Goal: Find specific page/section: Find specific page/section

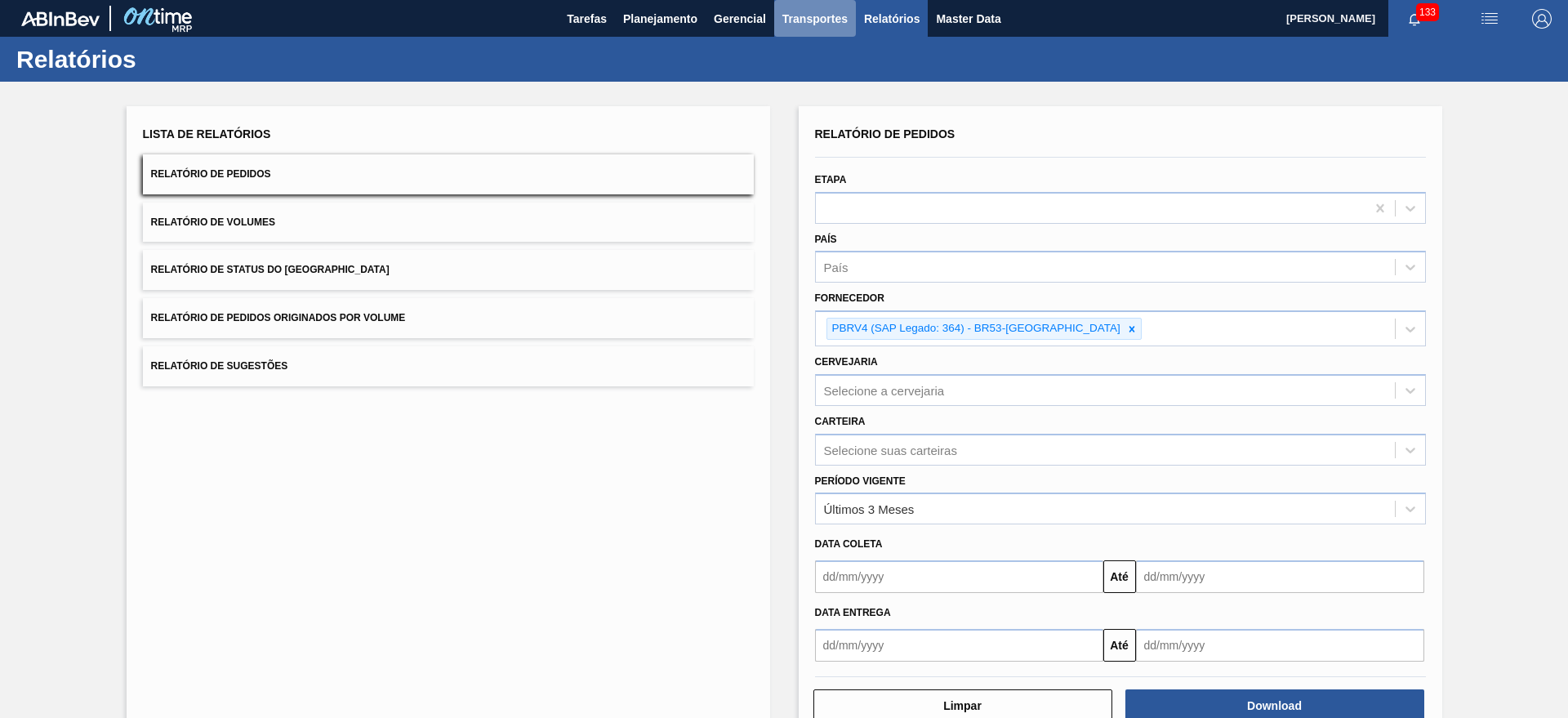
click at [823, 27] on span "Transportes" at bounding box center [815, 19] width 66 height 20
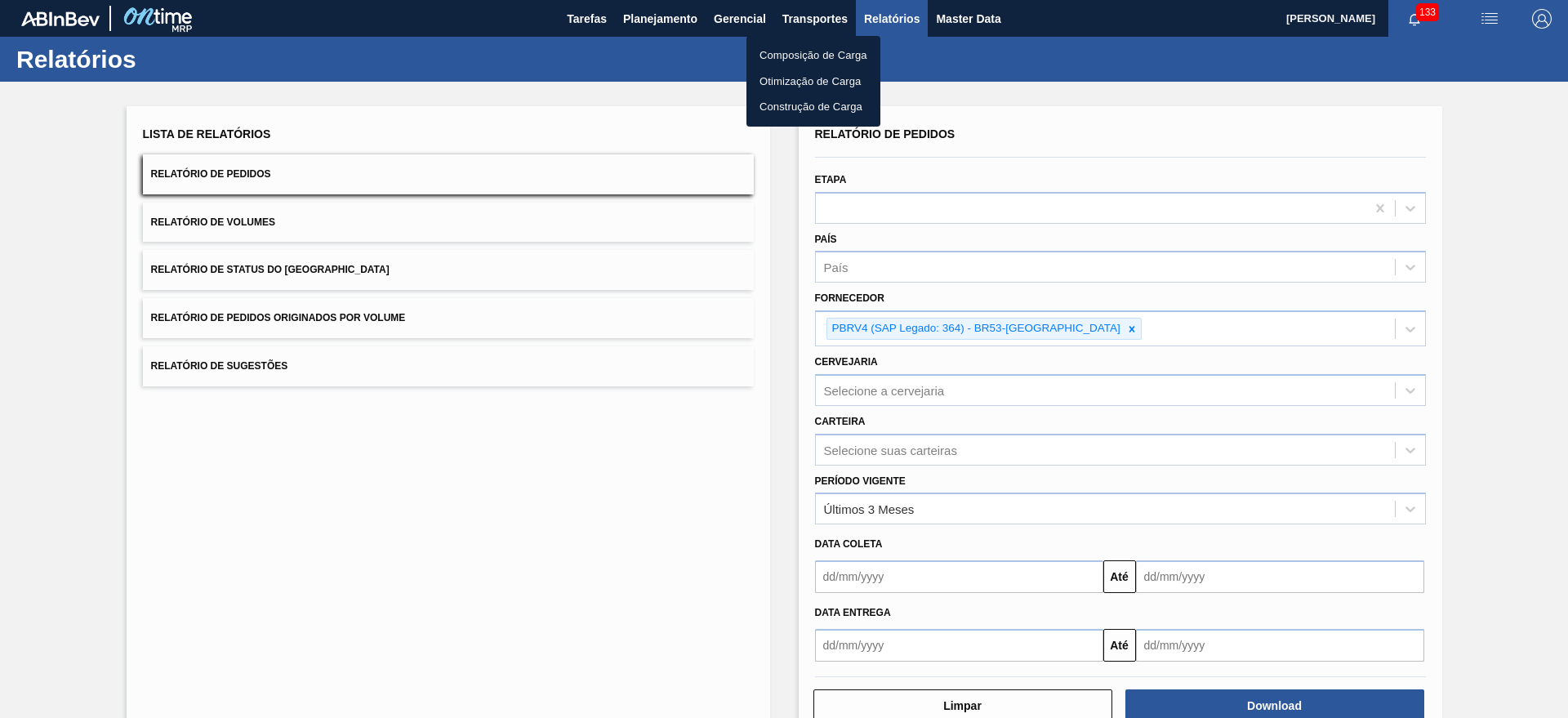
click at [725, 15] on div at bounding box center [784, 359] width 1568 height 718
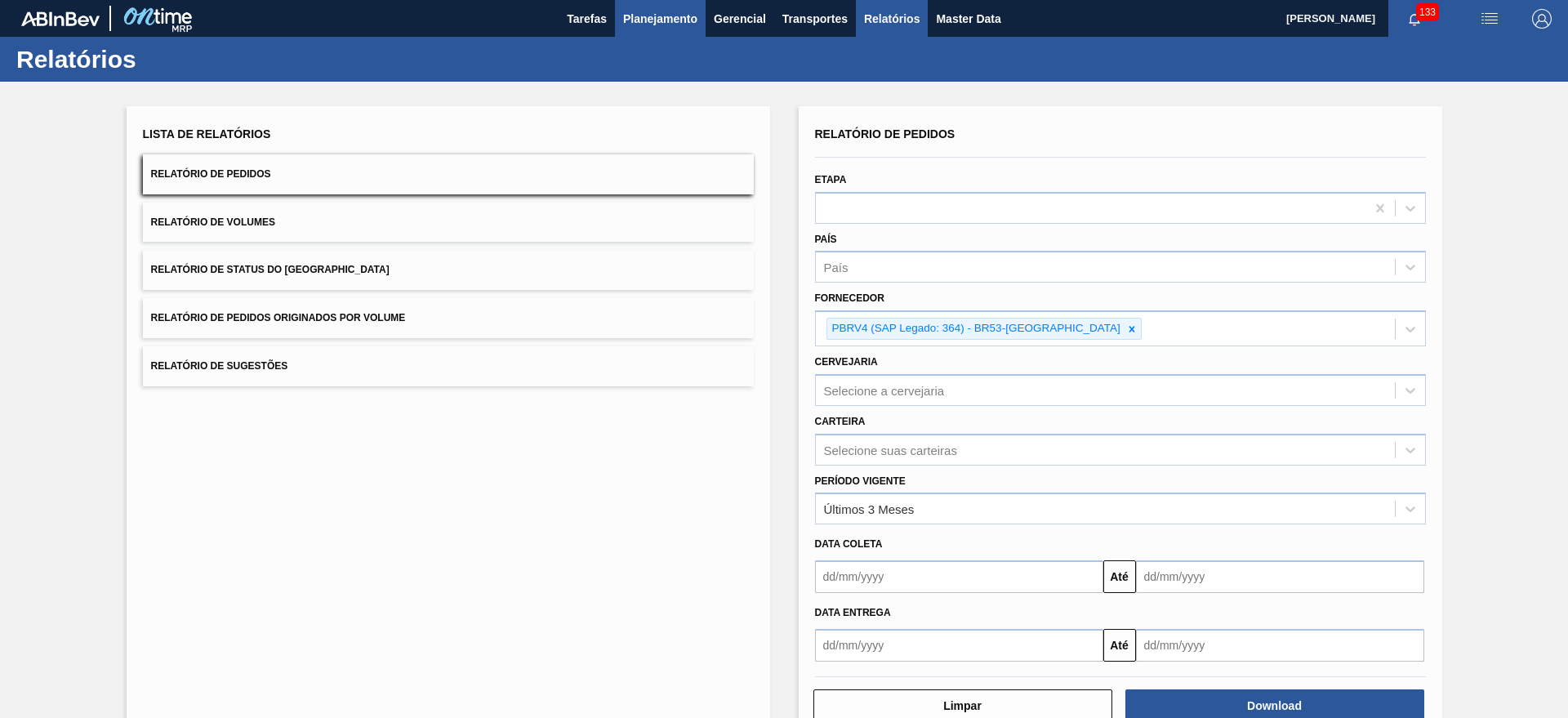
click at [645, 16] on span "Planejamento" at bounding box center [660, 19] width 75 height 20
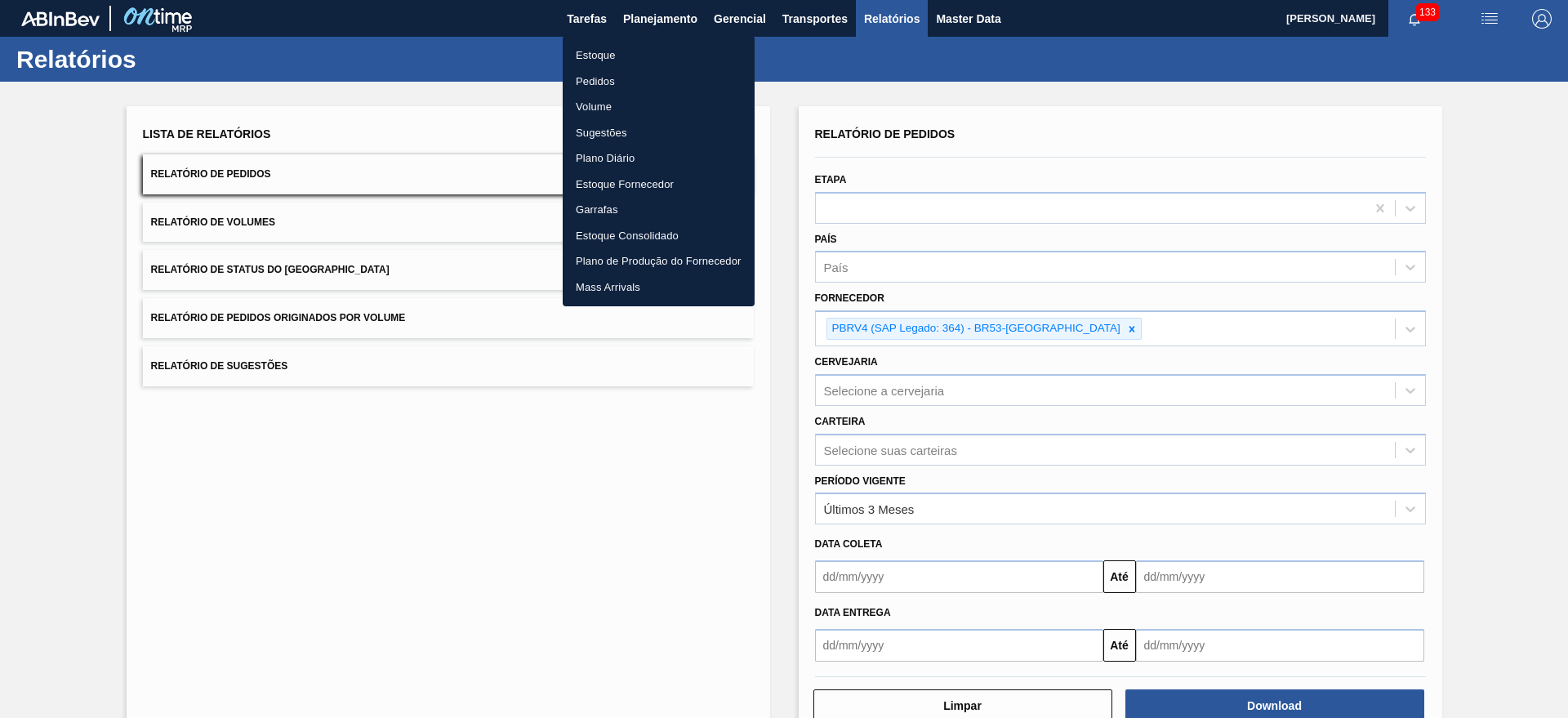
click at [679, 52] on li "Estoque" at bounding box center [659, 56] width 192 height 26
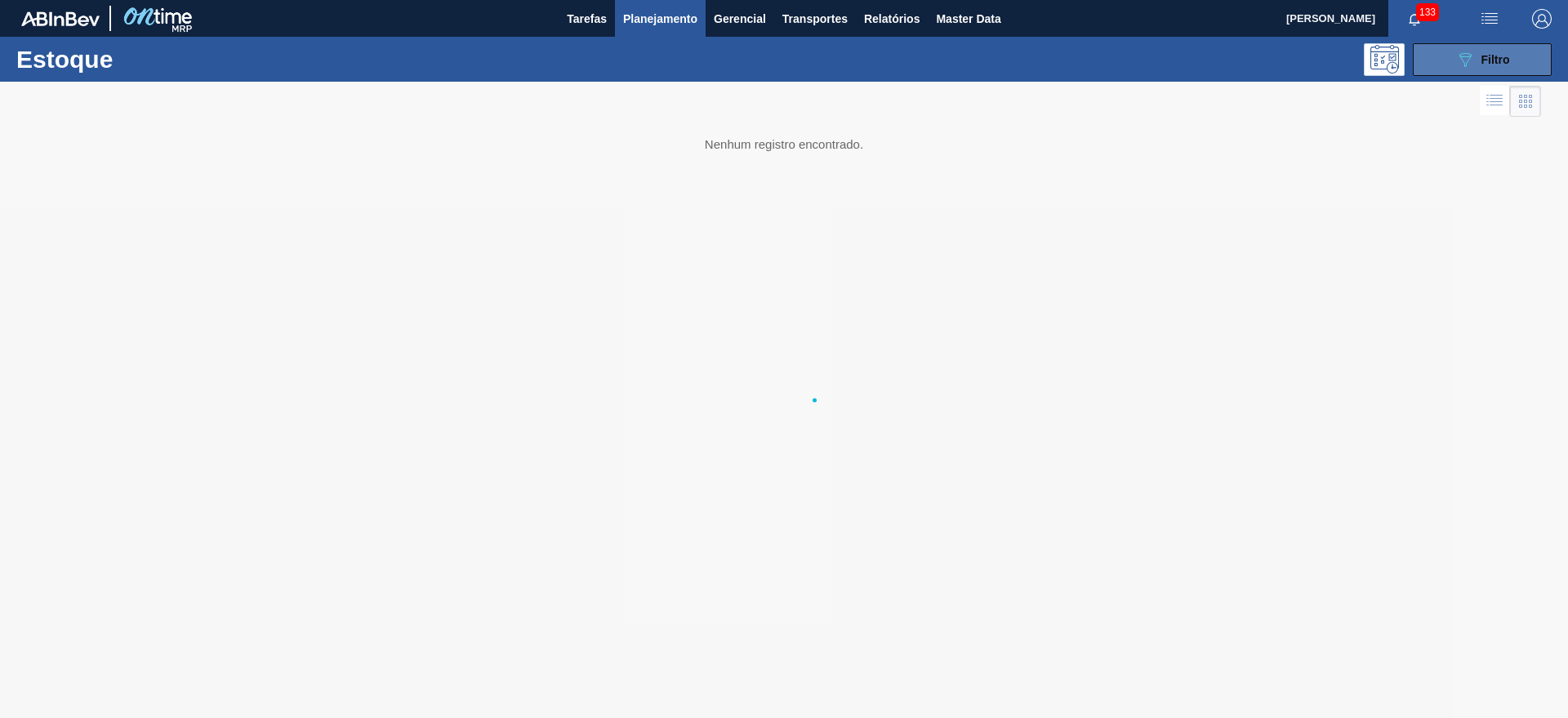
click at [1525, 64] on button "089F7B8B-B2A5-4AFE-B5C0-19BA573D28AC Filtro" at bounding box center [1481, 59] width 139 height 33
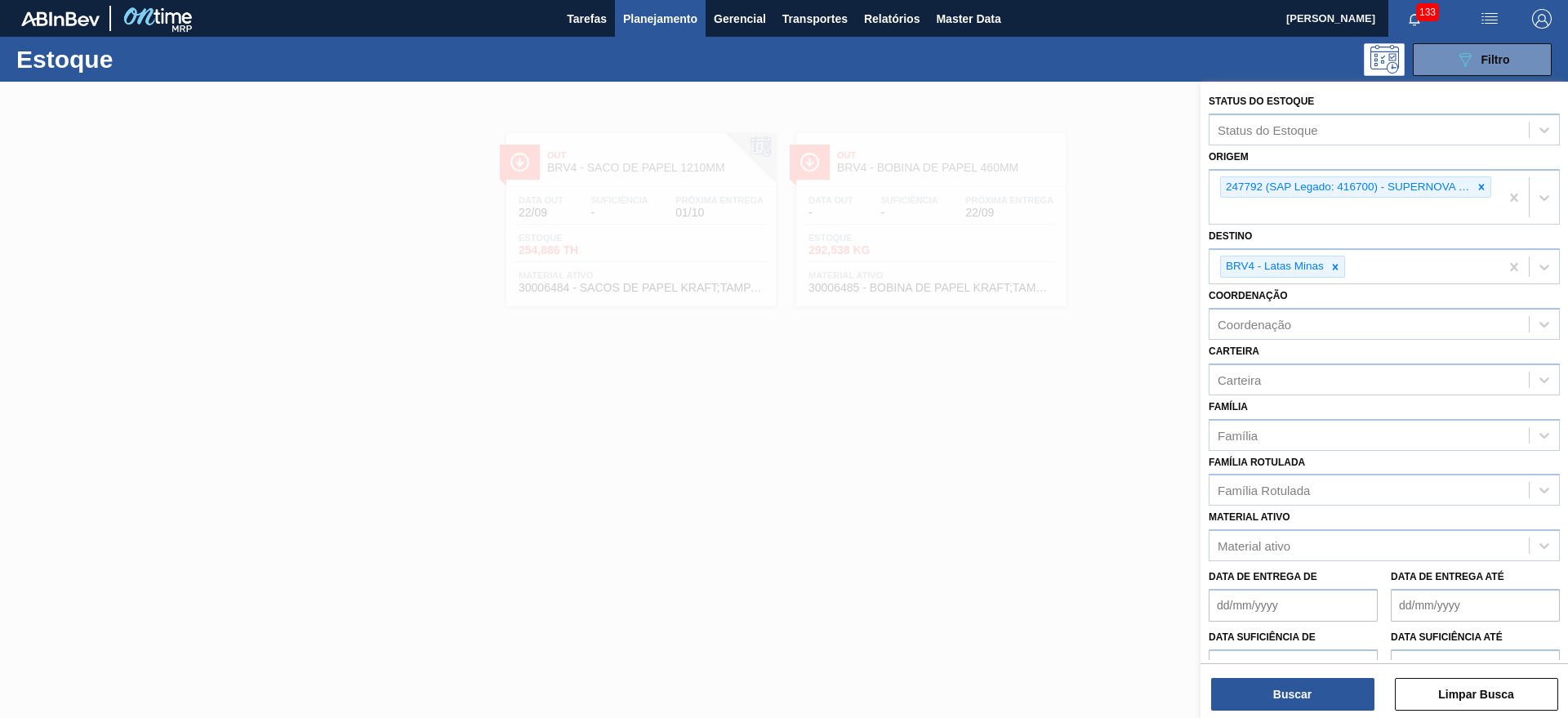
click at [1029, 395] on div at bounding box center [784, 441] width 1568 height 718
